Goal: Ask a question

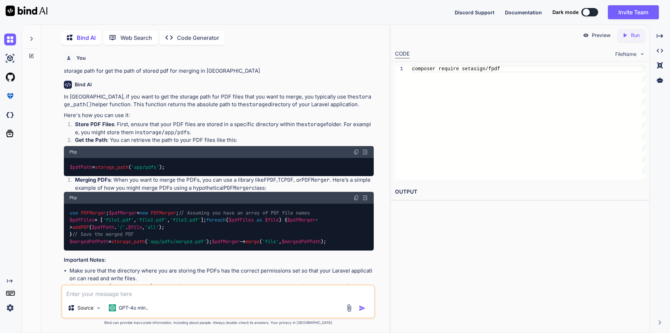
scroll to position [15142, 0]
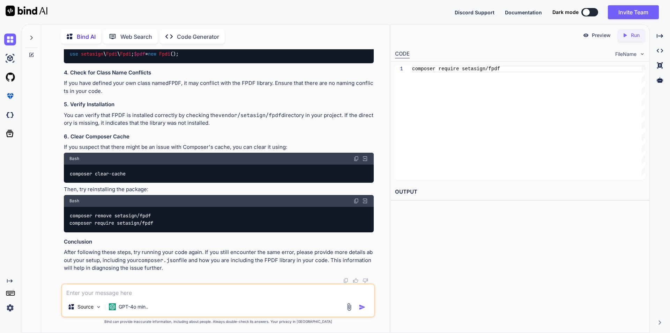
type textarea "h"
type textarea "x"
type textarea "ho"
type textarea "x"
type textarea "how"
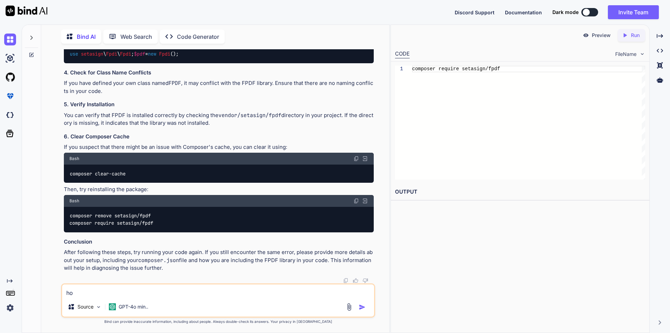
type textarea "x"
type textarea "how"
type textarea "x"
type textarea "how t"
type textarea "x"
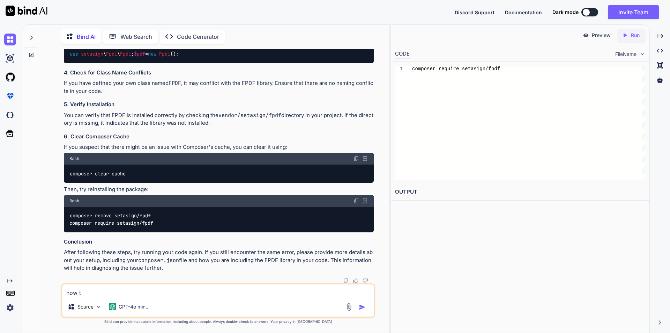
type textarea "how to"
type textarea "x"
type textarea "how to"
type textarea "x"
type textarea "how to c"
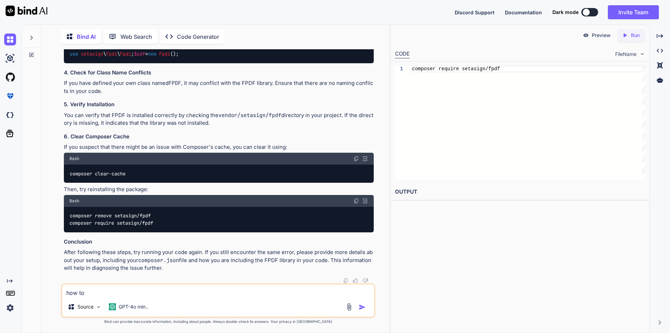
type textarea "x"
type textarea "how to ch"
type textarea "x"
type textarea "how to che"
type textarea "x"
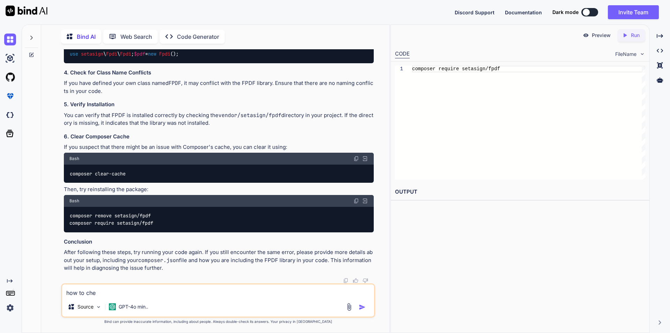
type textarea "how to chec"
type textarea "x"
type textarea "how to check"
type textarea "x"
type textarea "how to check"
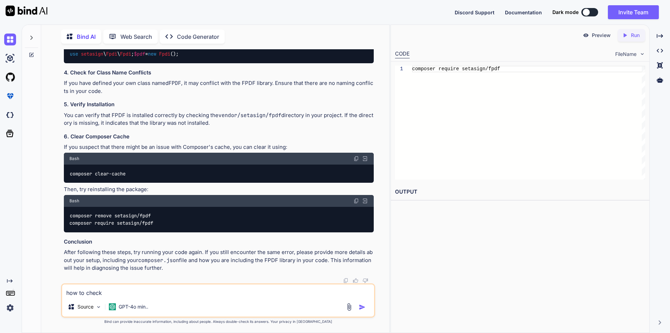
type textarea "x"
type textarea "how to check w"
type textarea "x"
type textarea "how to check wh"
type textarea "x"
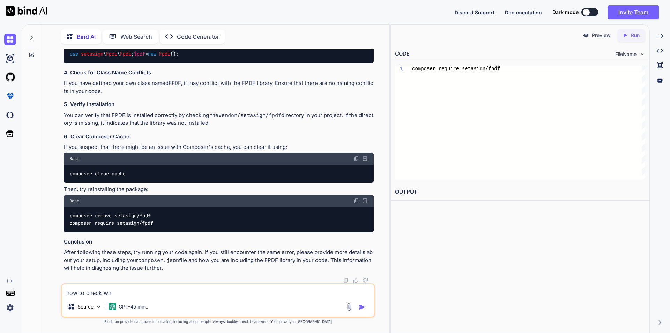
type textarea "how to check whi"
type textarea "x"
type textarea "how to check whic"
type textarea "x"
type textarea "how to check which"
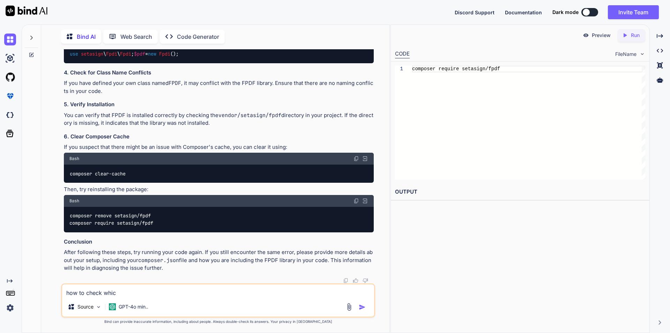
type textarea "x"
type textarea "how to check which"
type textarea "x"
type textarea "how to check which k"
type textarea "x"
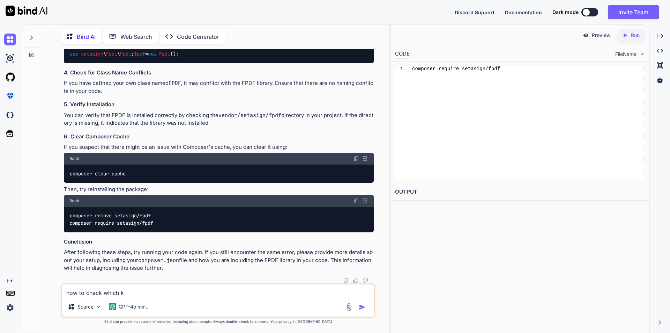
type textarea "how to check which ke"
type textarea "x"
type textarea "how to check which key"
type textarea "x"
type textarea "how to check which key"
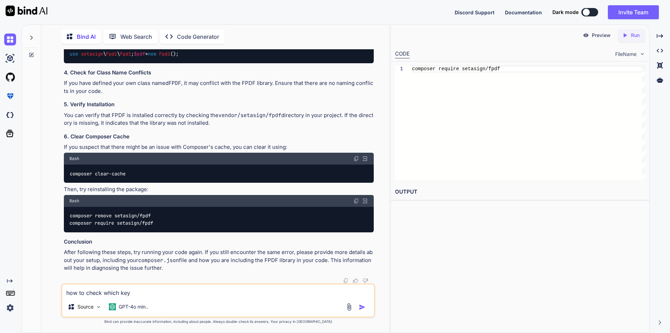
type textarea "x"
type textarea "how to check which key i"
type textarea "x"
type textarea "how to check which key is"
type textarea "x"
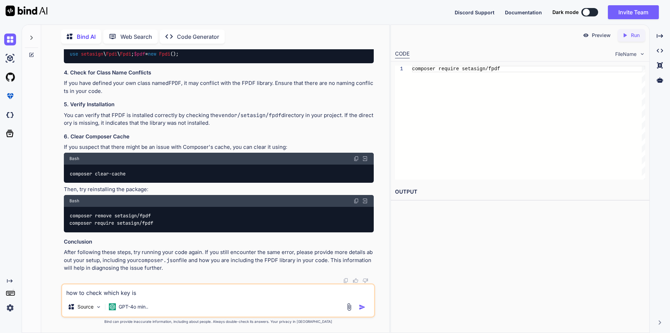
type textarea "how to check which key is"
type textarea "x"
type textarea "how to check which key is t"
type textarea "x"
type textarea "how to check which key is tr"
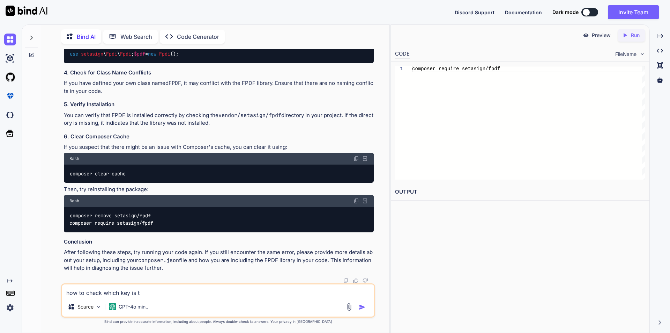
type textarea "x"
type textarea "how to check which key is tru"
type textarea "x"
type textarea "how to check which key is true"
type textarea "x"
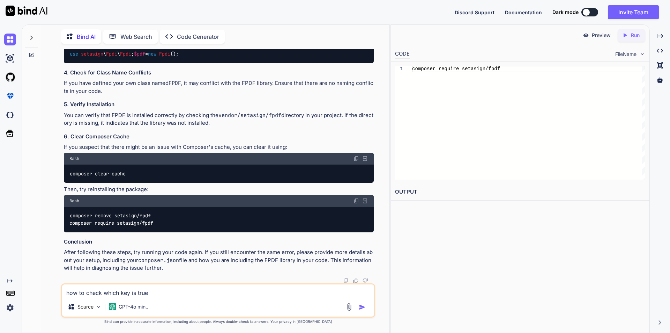
type textarea "how to check which key is true"
type textarea "x"
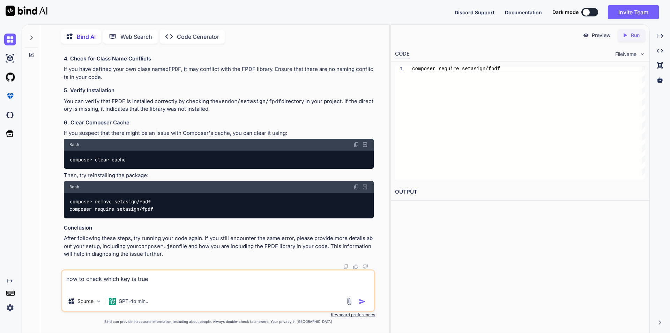
type textarea "how to check which key is true stdClass Object ( [pevaluation_thoughtProcess_no…"
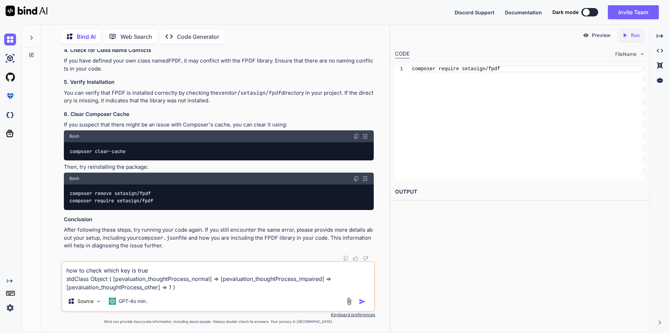
type textarea "x"
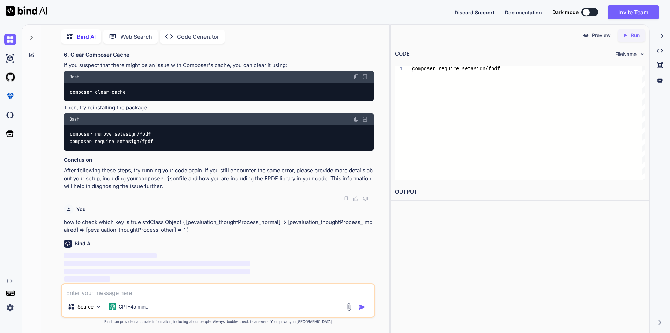
scroll to position [15504, 0]
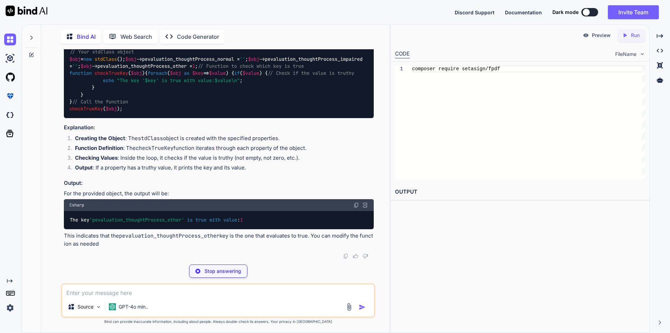
type textarea "x"
type textarea "echo "The key '$key' is true with value: $value\n"; } } } // Call the function …"
type textarea "x"
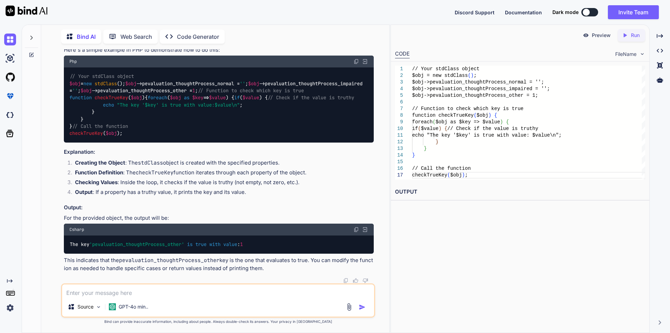
scroll to position [15678, 0]
click at [161, 292] on textarea at bounding box center [218, 290] width 312 height 13
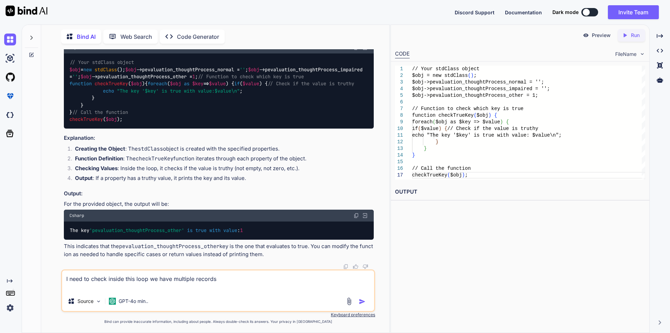
paste textarea "foreach ($record[$i]['options'] as $records) { $output .= ' <input type="radio"…"
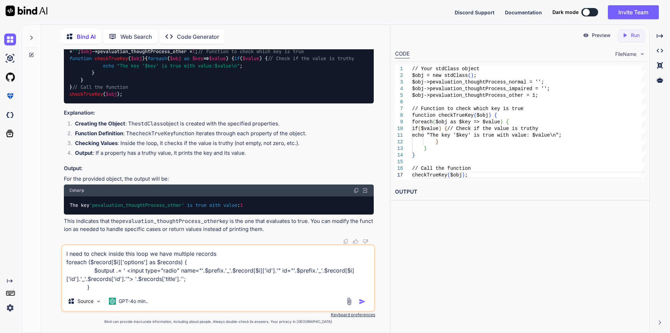
click at [219, 252] on textarea "I need to check inside this loop we have multiple records foreach ($record[$i][…" at bounding box center [218, 268] width 312 height 46
paste textarea "$selectedEvaluation"
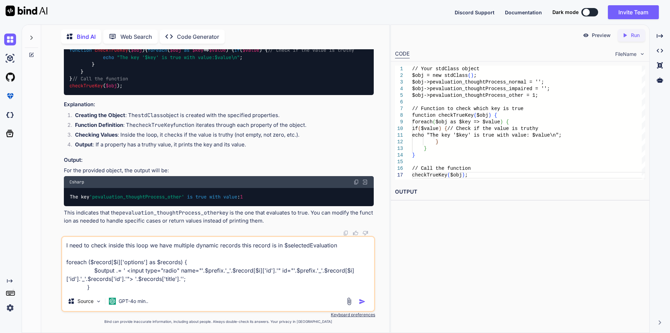
type textarea "I need to check inside this loop we have multiple dynamic records this record i…"
click at [360, 302] on img "button" at bounding box center [362, 301] width 7 height 7
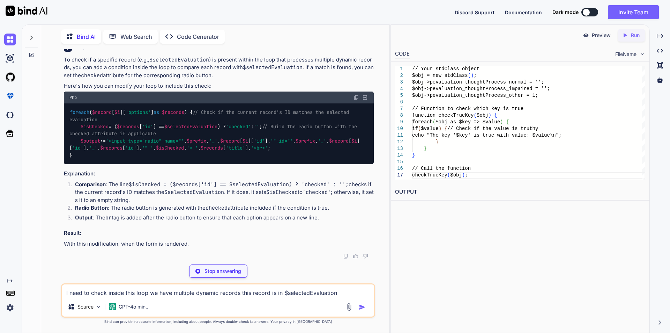
scroll to position [16022, 0]
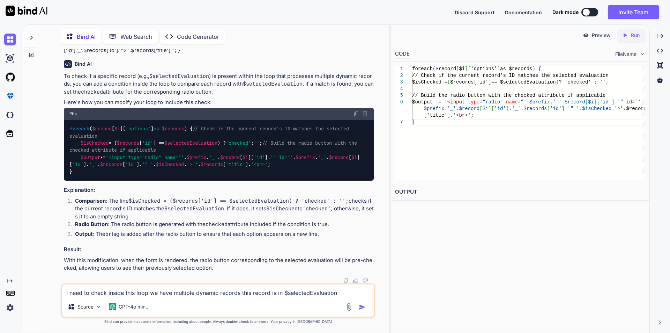
click at [191, 146] on span "$selectedEvaluation" at bounding box center [190, 143] width 53 height 6
drag, startPoint x: 172, startPoint y: 182, endPoint x: 227, endPoint y: 186, distance: 55.3
click at [227, 175] on code "foreach ( $record [ $i ][ 'options' ] as $records ) { // Check if the current r…" at bounding box center [214, 150] width 290 height 50
copy span "$selectedEvaluation"
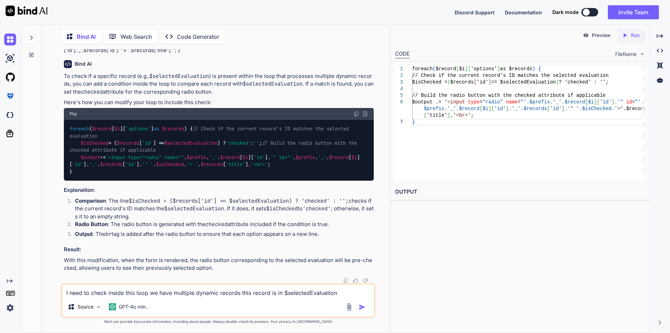
click at [117, 293] on textarea "I need to check inside this loop we have multiple dynamic records this record i…" at bounding box center [218, 290] width 312 height 13
paste textarea "$selectedEvaluation"
paste textarea "stdClass Object ( [pevaluation_thoughtProcess_normal] => [pevaluation_thoughtPr…"
type textarea "in $selectedEvaluation we have these record stdClass Object ( [pevaluation_thou…"
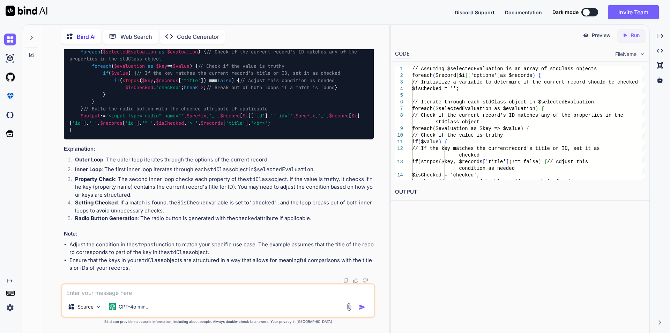
scroll to position [16427, 0]
drag, startPoint x: 80, startPoint y: 129, endPoint x: 99, endPoint y: 237, distance: 109.9
click at [99, 139] on div "// Assuming $selectedEvaluation is an array of stdClass objects foreach ( $reco…" at bounding box center [219, 76] width 310 height 125
copy code "$isChecked = '' ; // Iterate through each stdClass object in $selectedEvaluatio…"
click at [149, 291] on textarea at bounding box center [218, 290] width 312 height 13
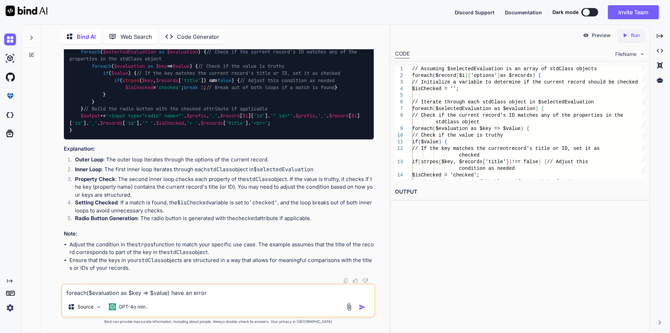
paste textarea "foreach() argument must be of type array|object, bool given"
type textarea "foreach($evaluation as $key => $value) have an error foreach() argument must be…"
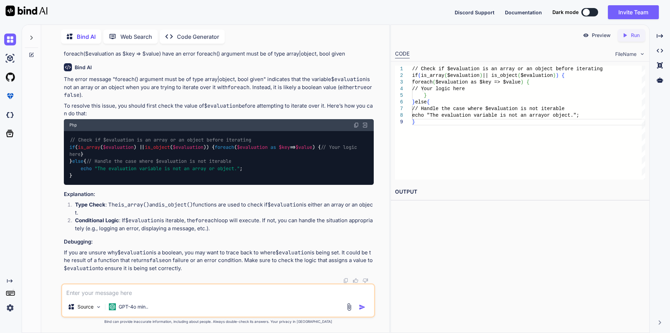
scroll to position [16784, 0]
